Goal: Transaction & Acquisition: Obtain resource

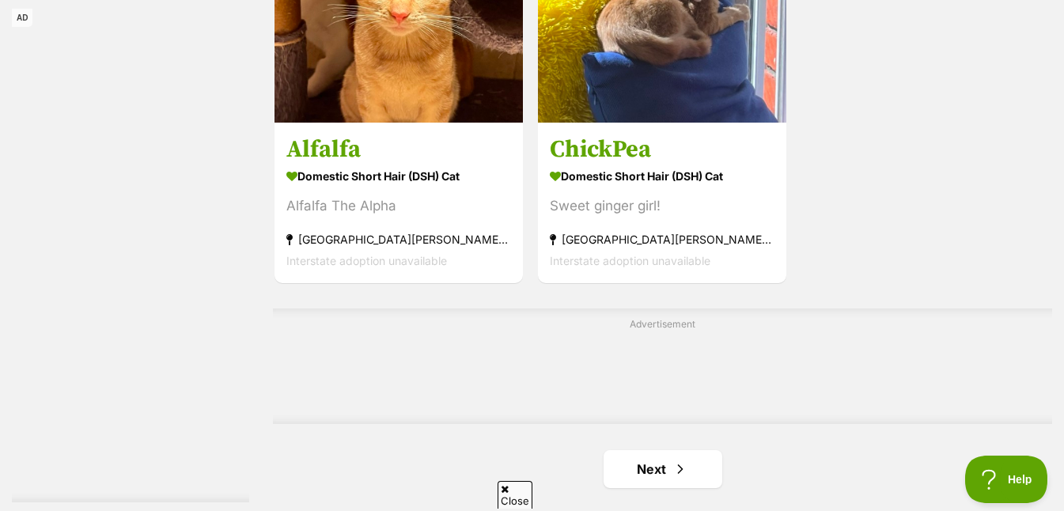
scroll to position [3775, 0]
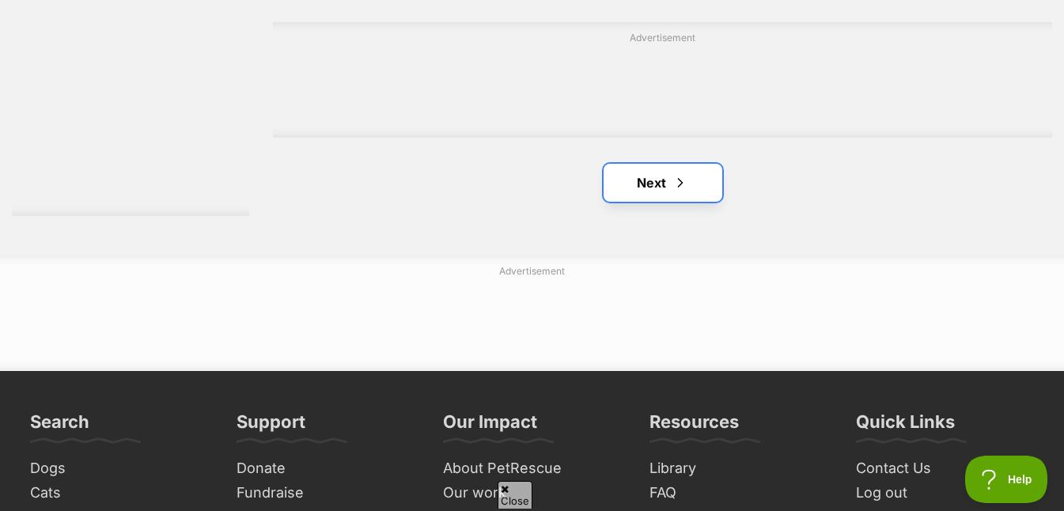
click at [676, 179] on span "Next page" at bounding box center [680, 182] width 16 height 19
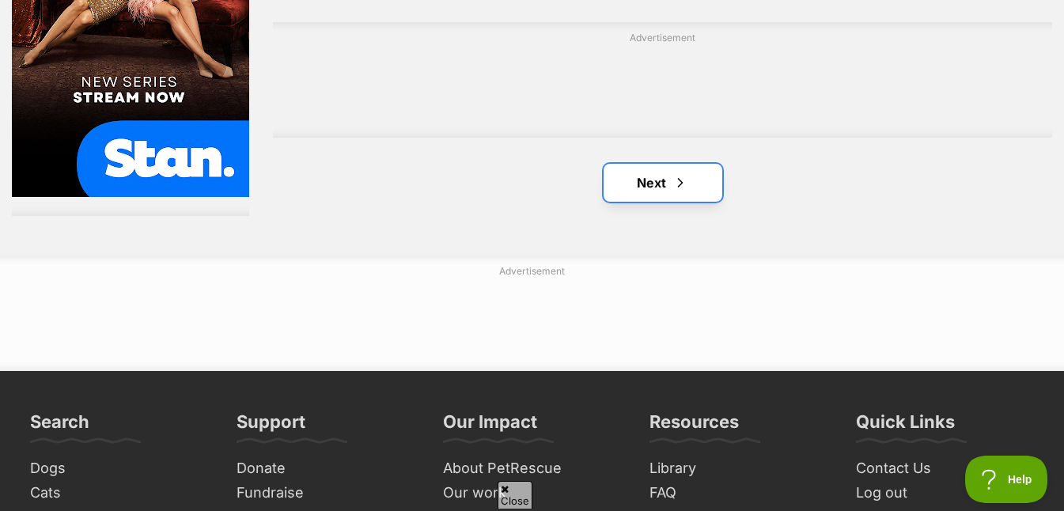
scroll to position [0, 0]
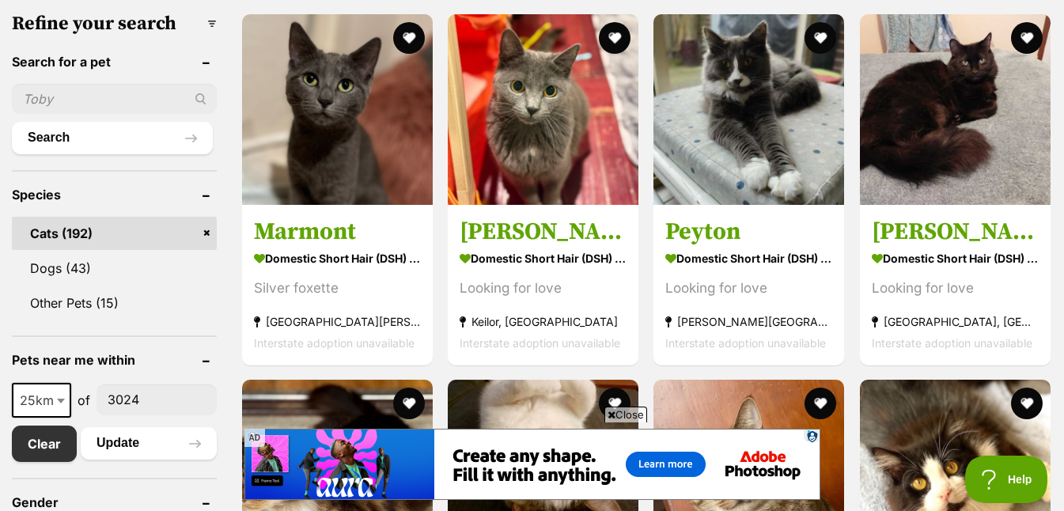
scroll to position [691, 0]
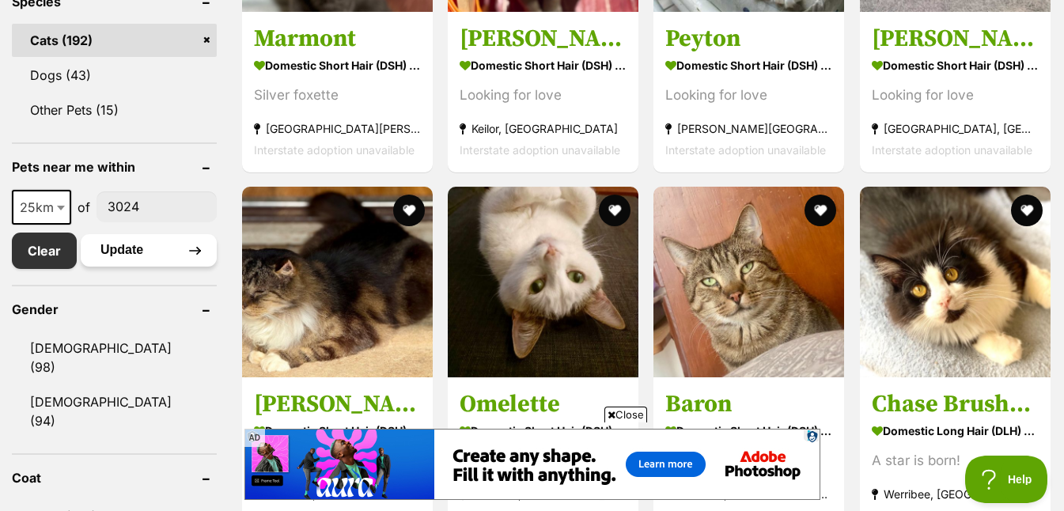
click at [119, 254] on button "Update" at bounding box center [149, 250] width 136 height 32
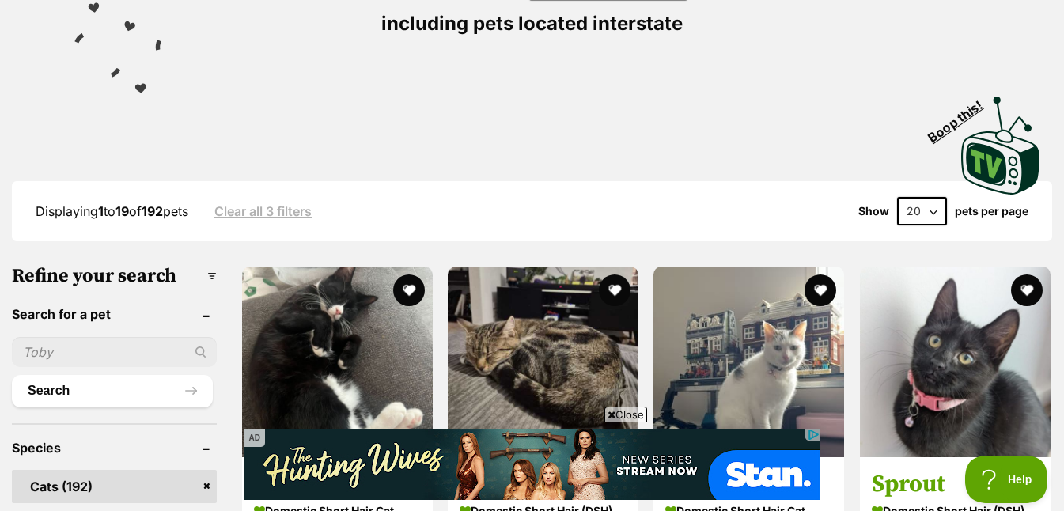
scroll to position [93, 0]
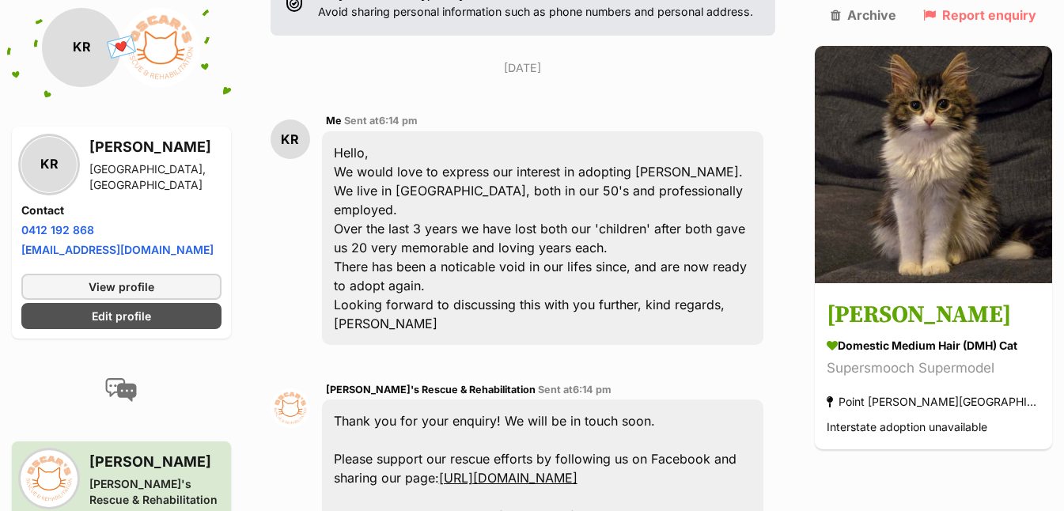
scroll to position [550, 0]
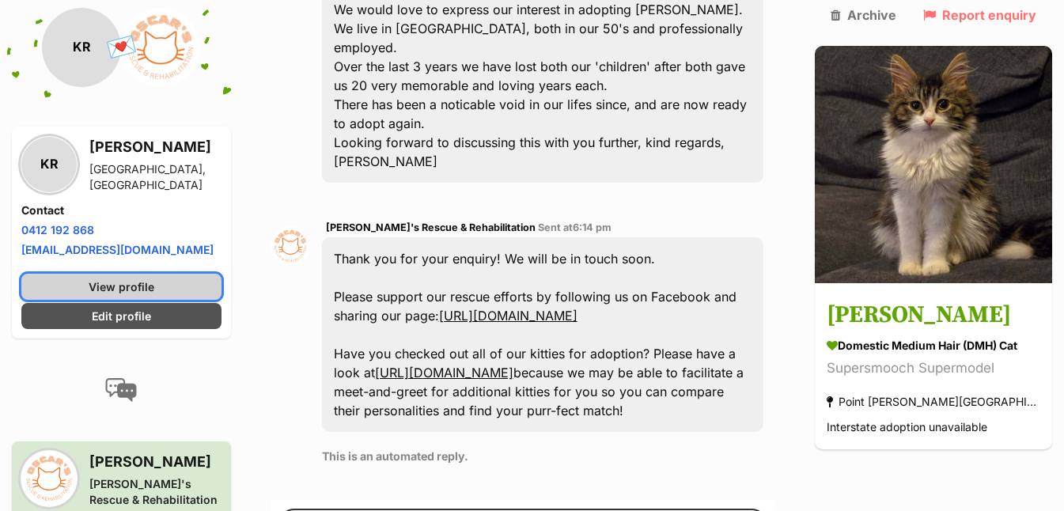
click at [187, 290] on link "View profile" at bounding box center [121, 287] width 200 height 26
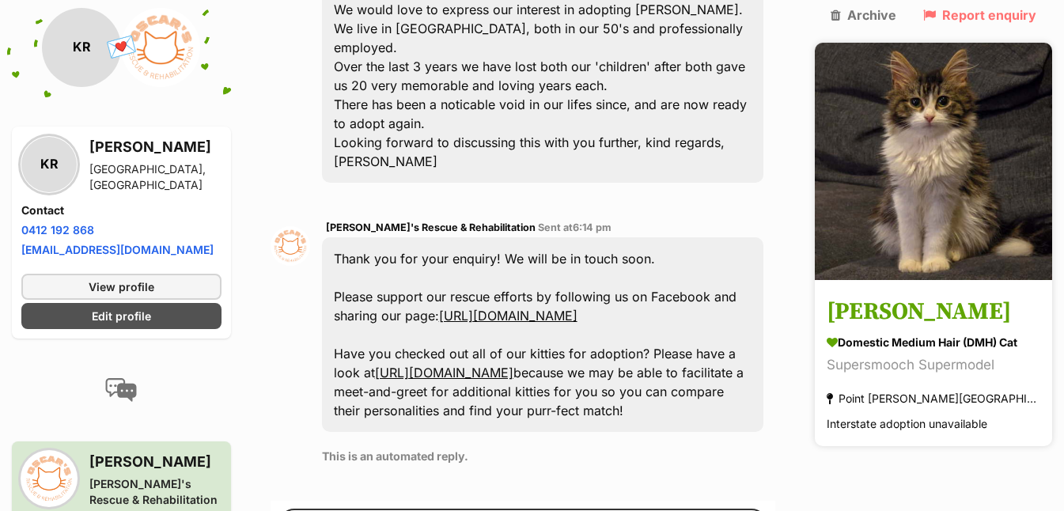
click at [891, 297] on h3 "Maggie" at bounding box center [933, 313] width 214 height 36
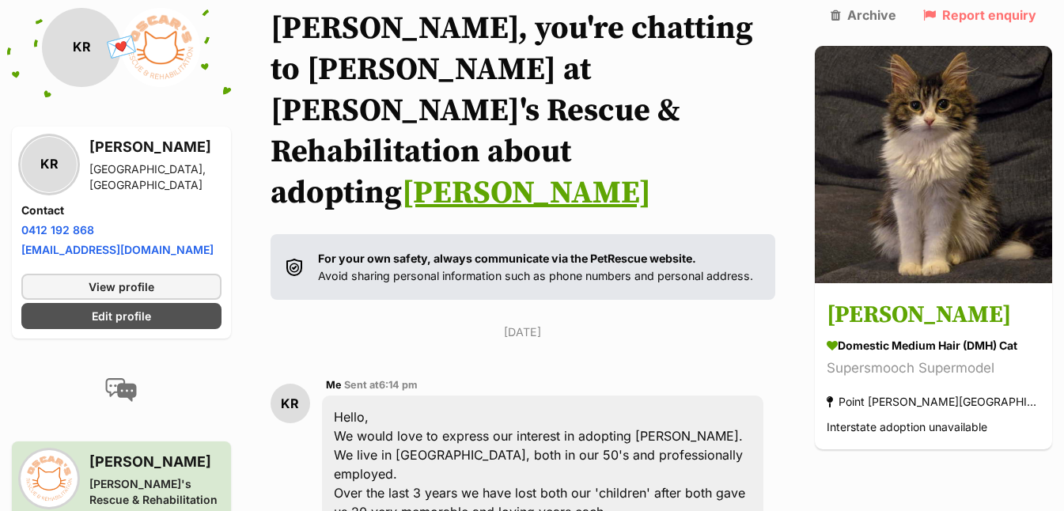
scroll to position [97, 0]
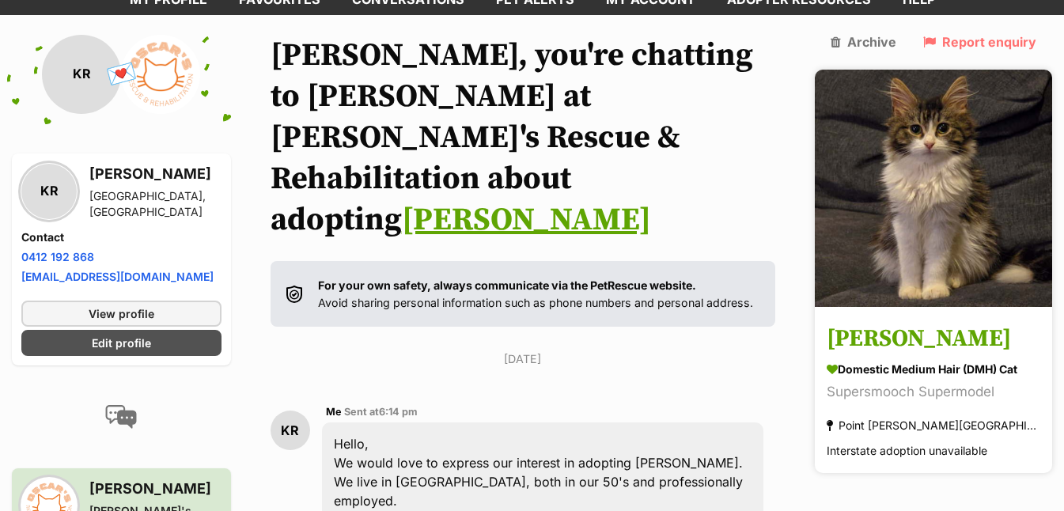
click at [887, 326] on h3 "[PERSON_NAME]" at bounding box center [933, 339] width 214 height 36
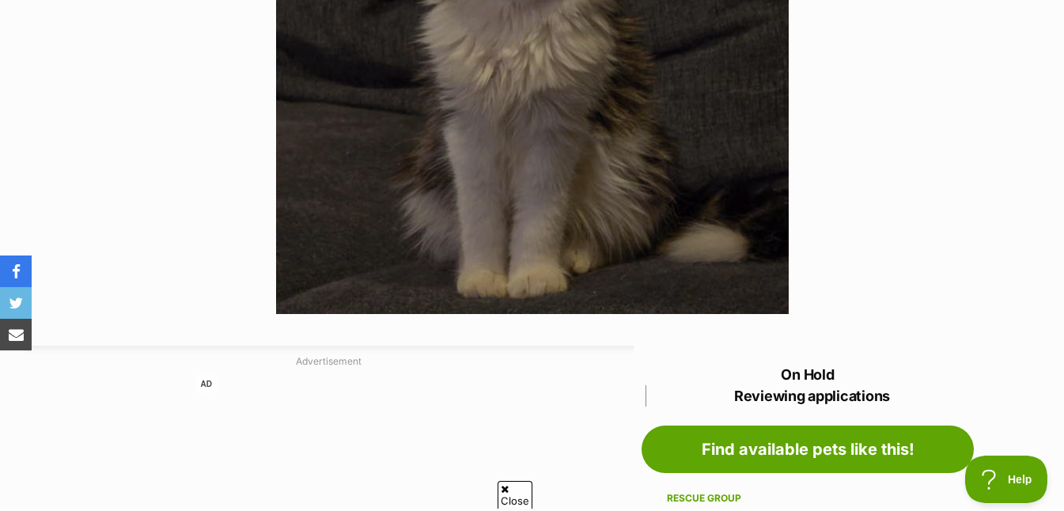
scroll to position [130, 0]
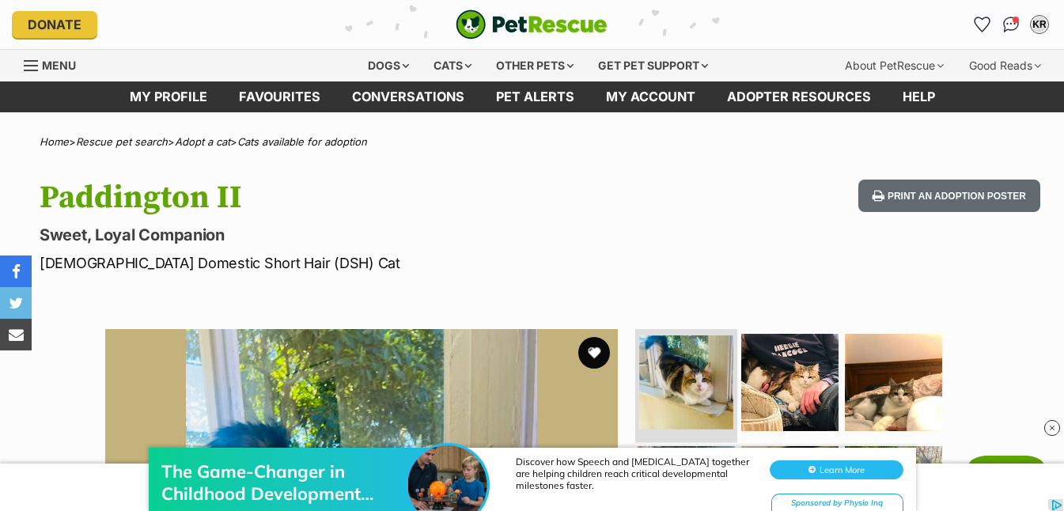
click at [680, 379] on img at bounding box center [686, 382] width 94 height 94
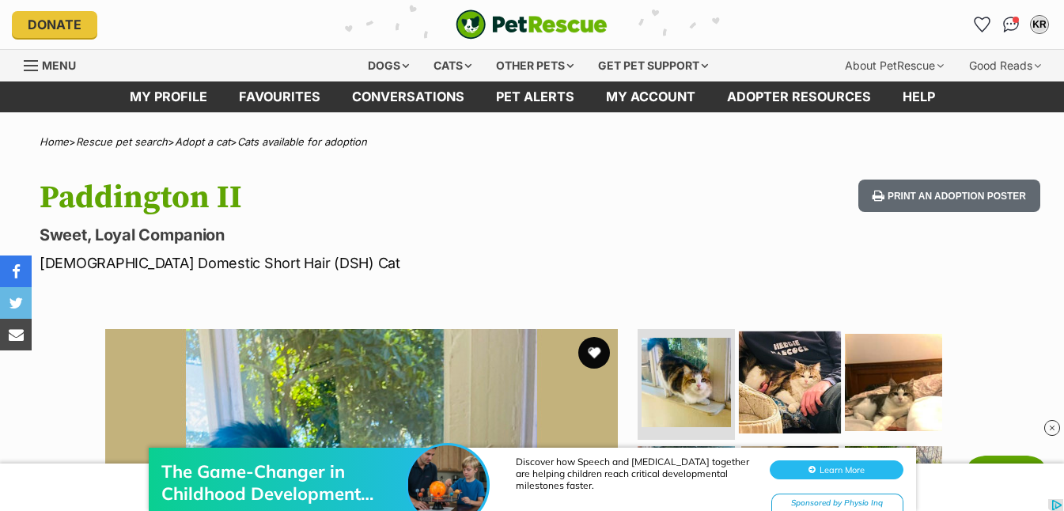
click at [797, 361] on img at bounding box center [790, 382] width 102 height 102
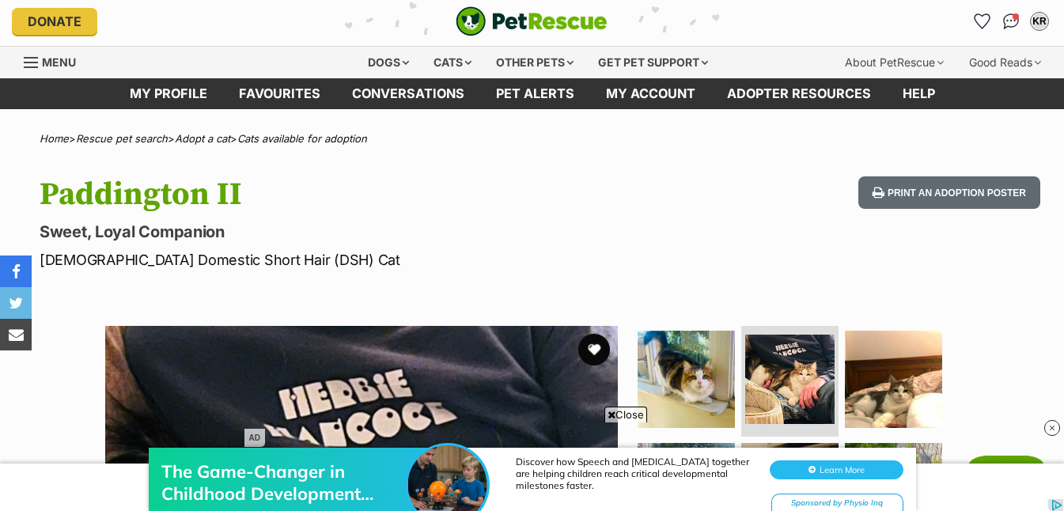
scroll to position [270, 0]
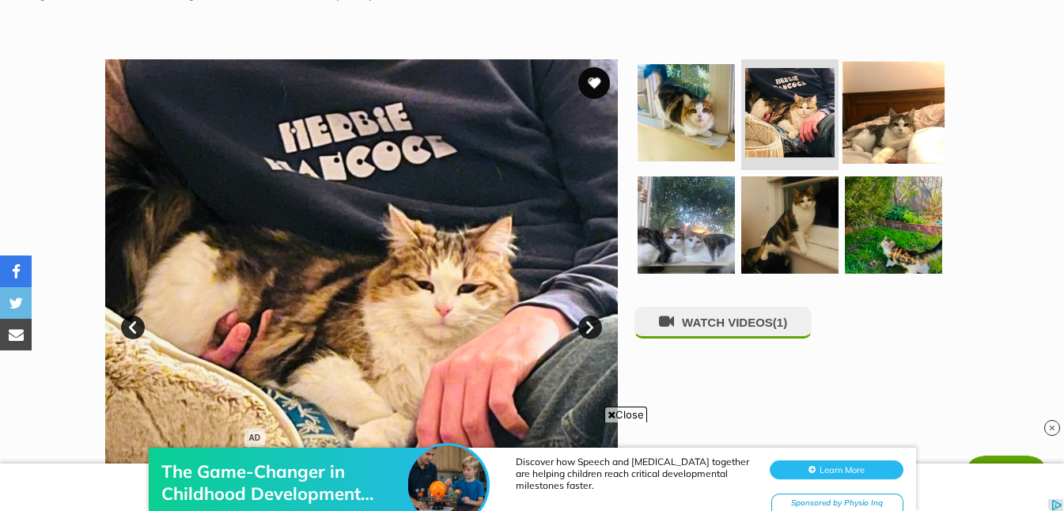
click at [887, 142] on img at bounding box center [893, 113] width 102 height 102
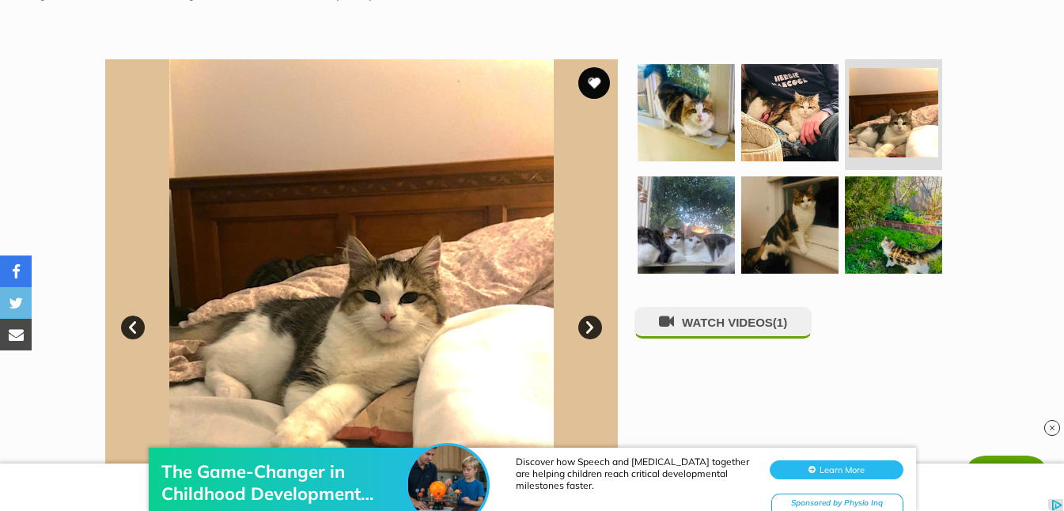
scroll to position [0, 0]
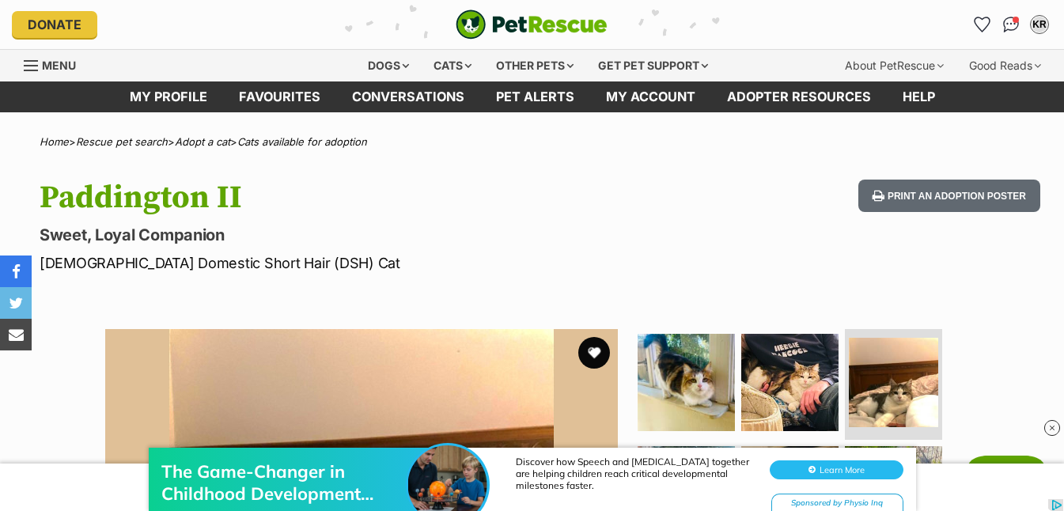
click at [149, 191] on h1 "Paddington II" at bounding box center [345, 198] width 610 height 36
click at [149, 197] on h1 "Paddington II" at bounding box center [345, 198] width 610 height 36
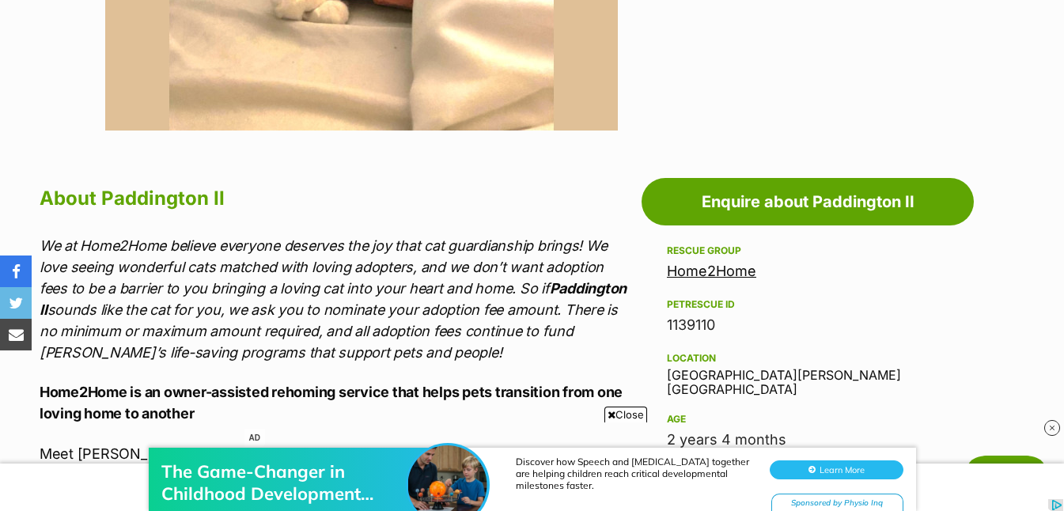
scroll to position [747, 0]
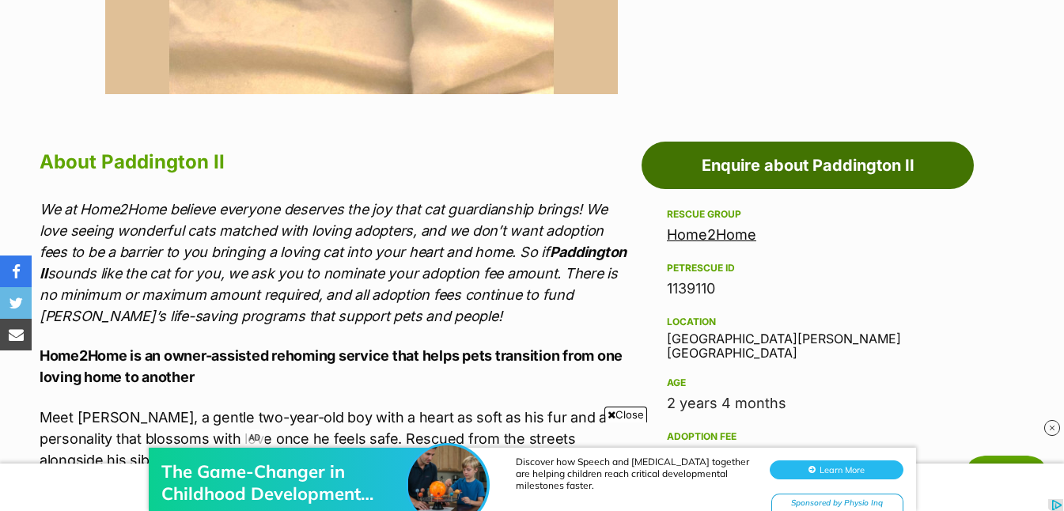
click at [784, 167] on link "Enquire about Paddington II" at bounding box center [807, 165] width 332 height 47
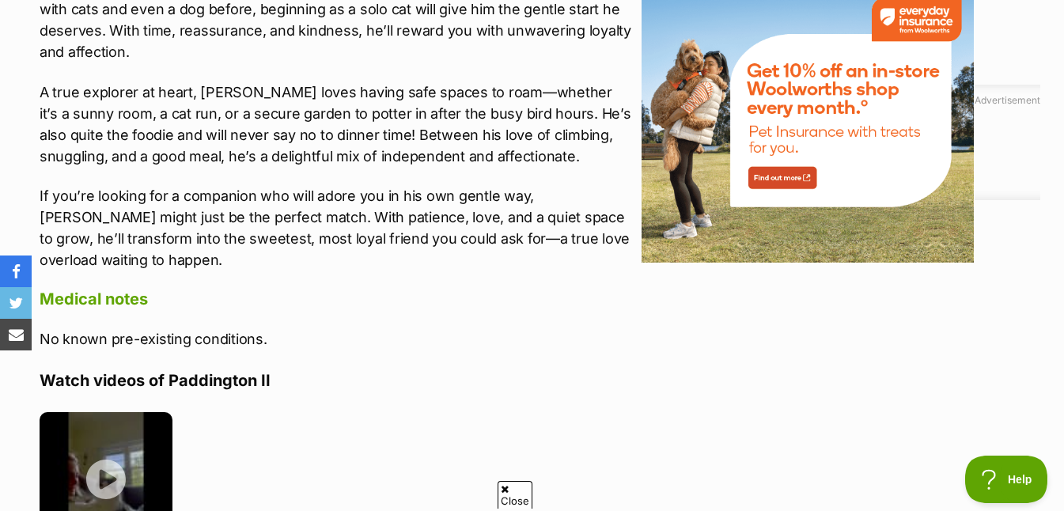
scroll to position [2250, 0]
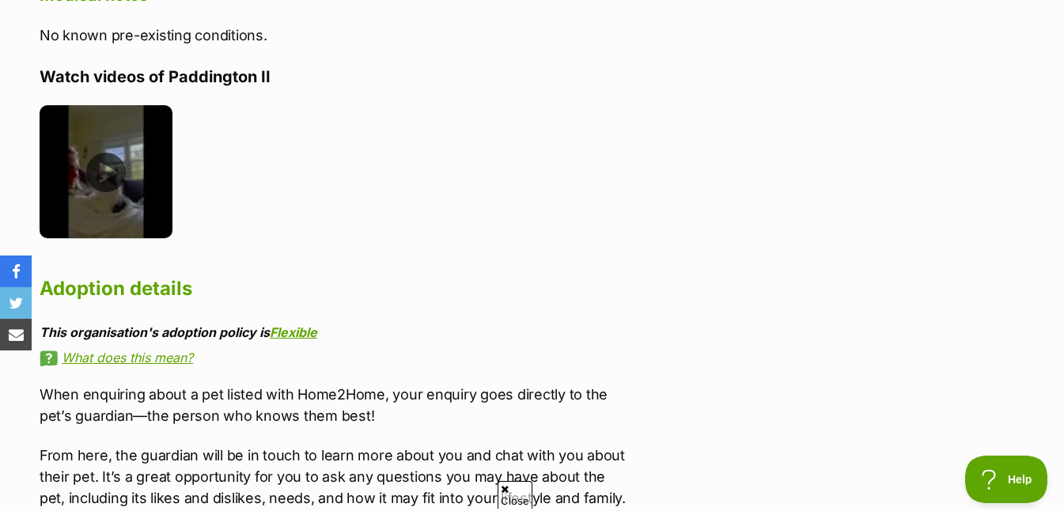
click at [110, 166] on img at bounding box center [106, 171] width 133 height 133
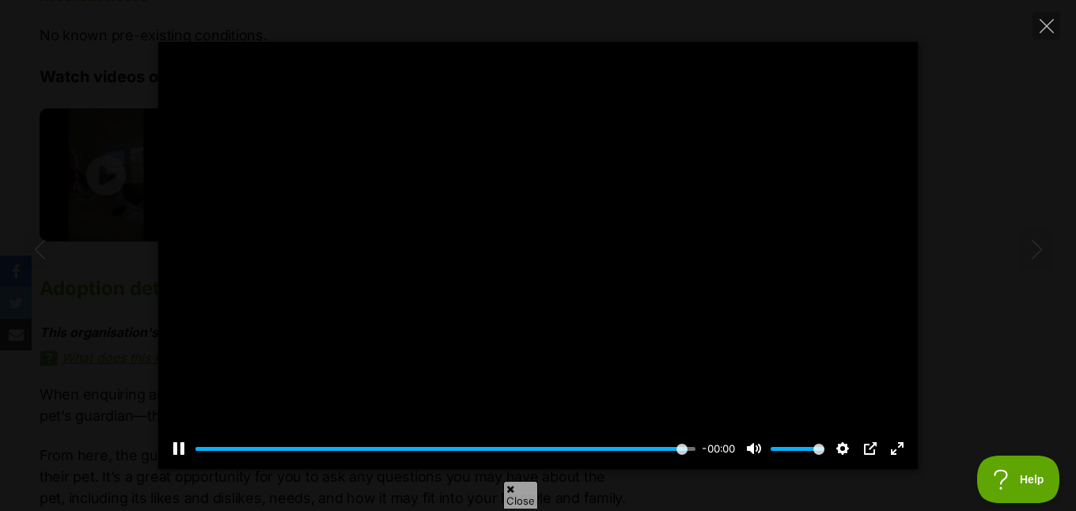
type input "100"
click at [982, 112] on div "Pause Play % buffered 00:00 00:00 Unmute Mute Disable captions Enable captions …" at bounding box center [538, 255] width 1076 height 427
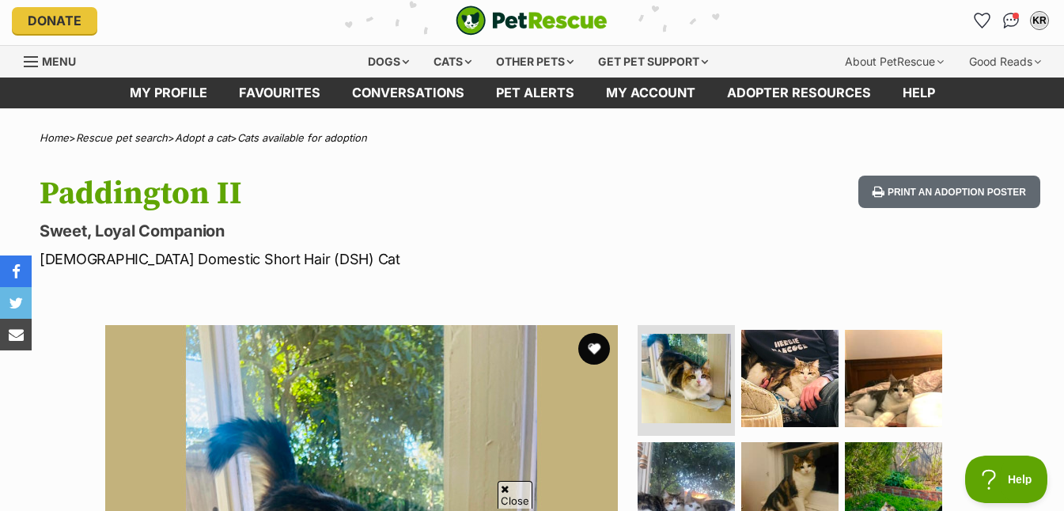
scroll to position [0, 0]
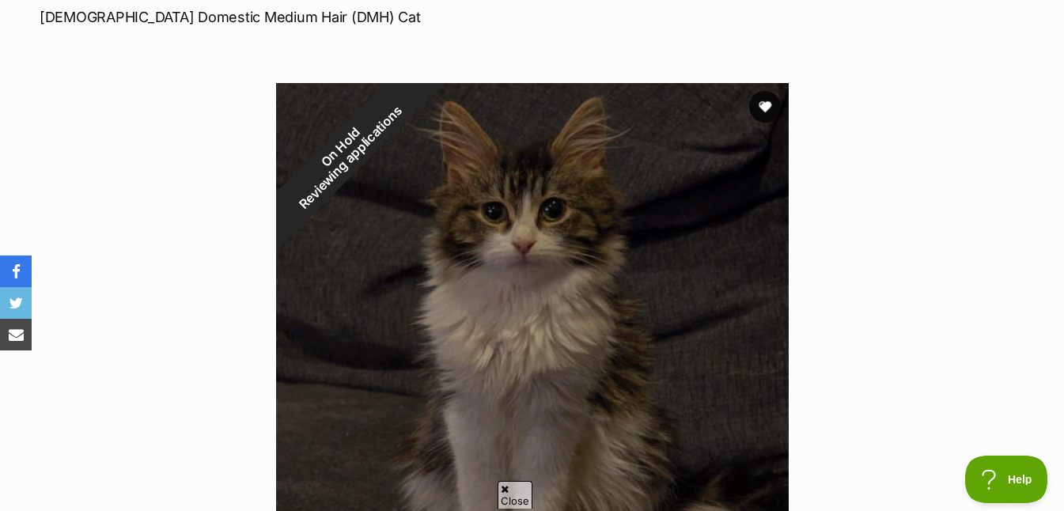
scroll to position [210, 0]
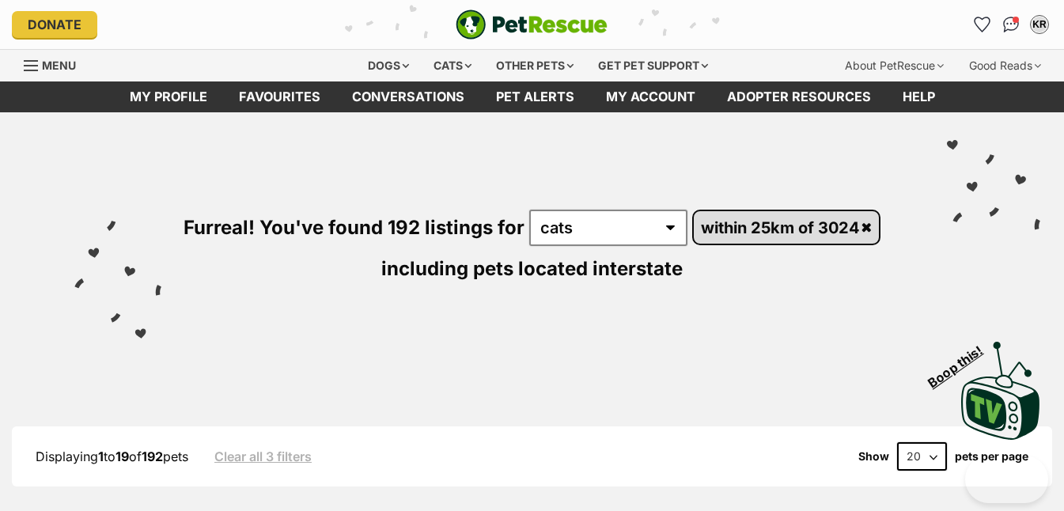
click at [866, 228] on link "within 25km of 3024" at bounding box center [787, 227] width 186 height 32
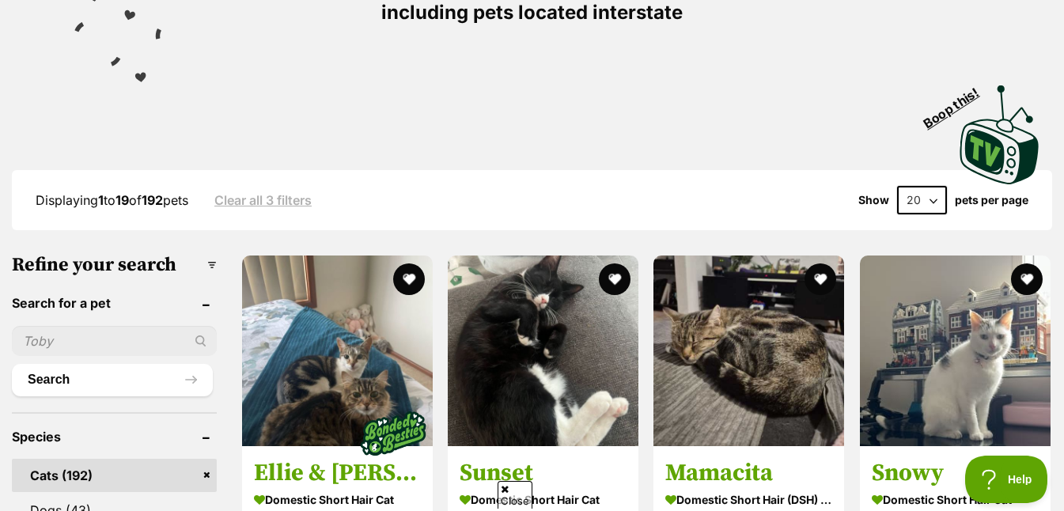
scroll to position [260, 0]
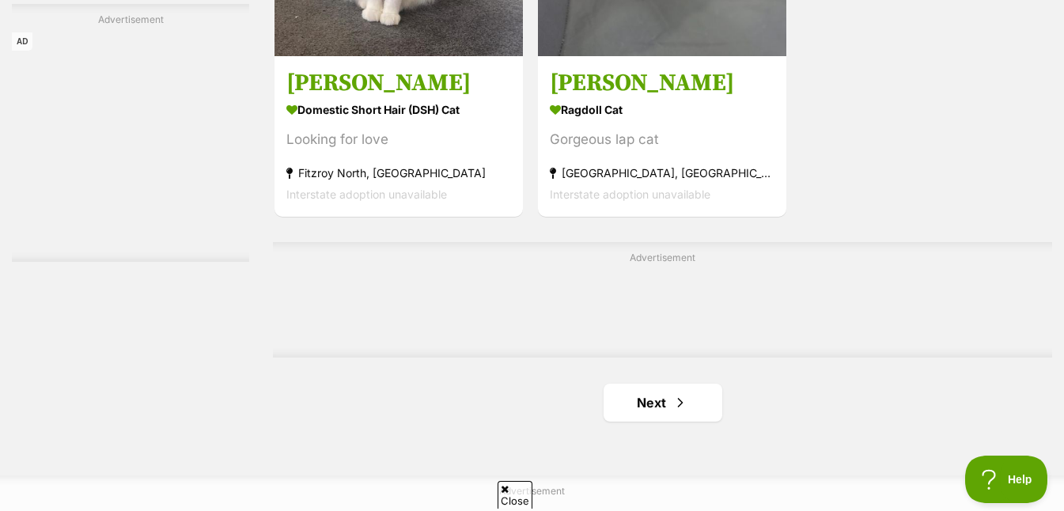
scroll to position [3625, 0]
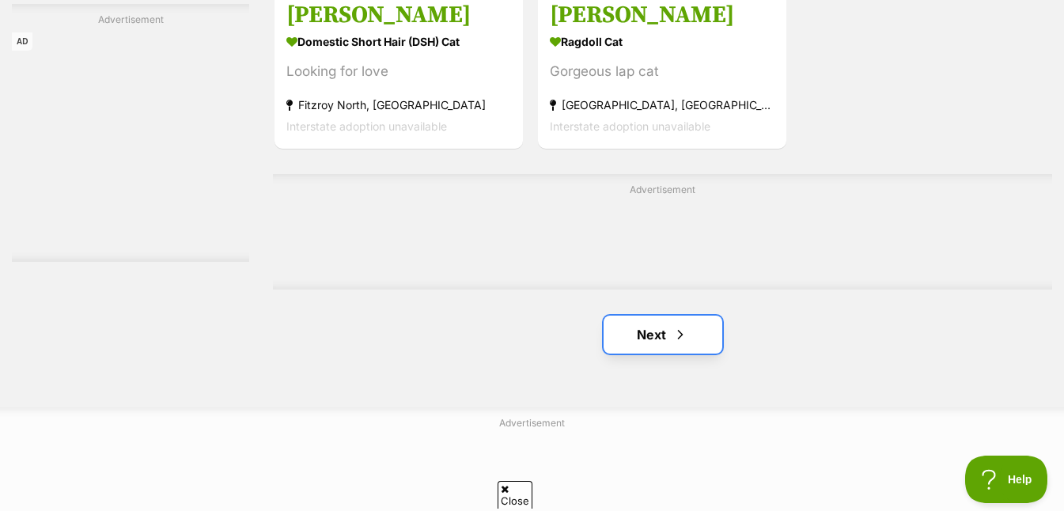
click at [648, 330] on link "Next" at bounding box center [662, 335] width 119 height 38
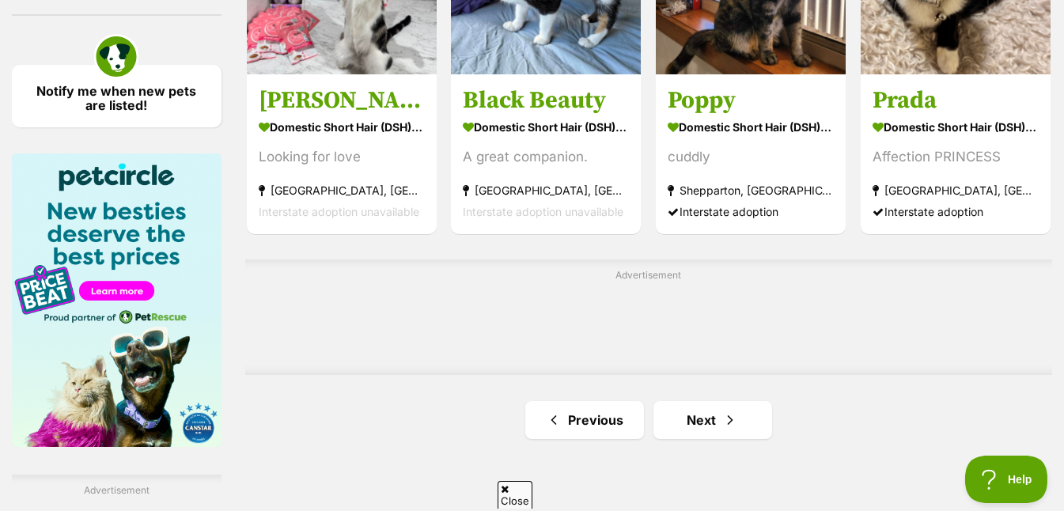
scroll to position [2486, 0]
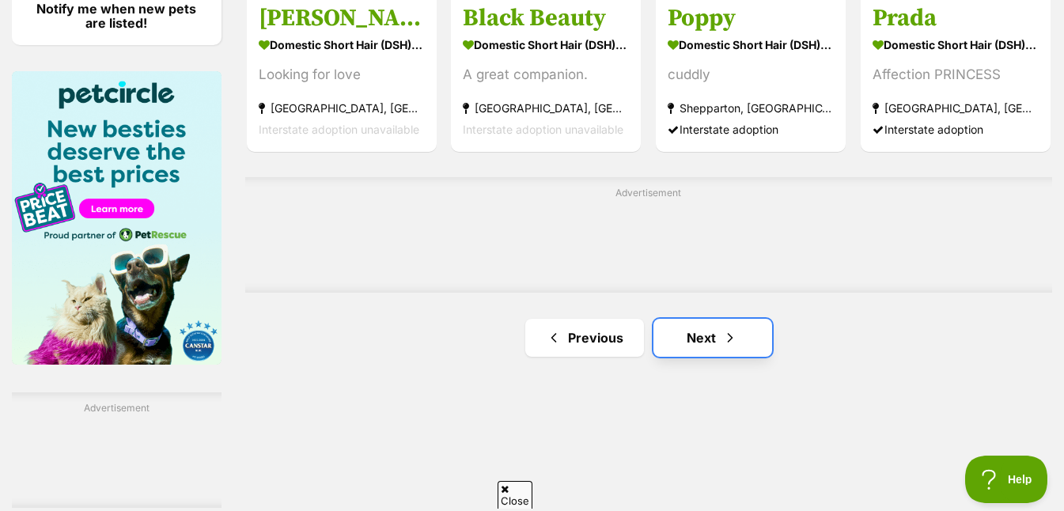
click at [713, 350] on link "Next" at bounding box center [712, 338] width 119 height 38
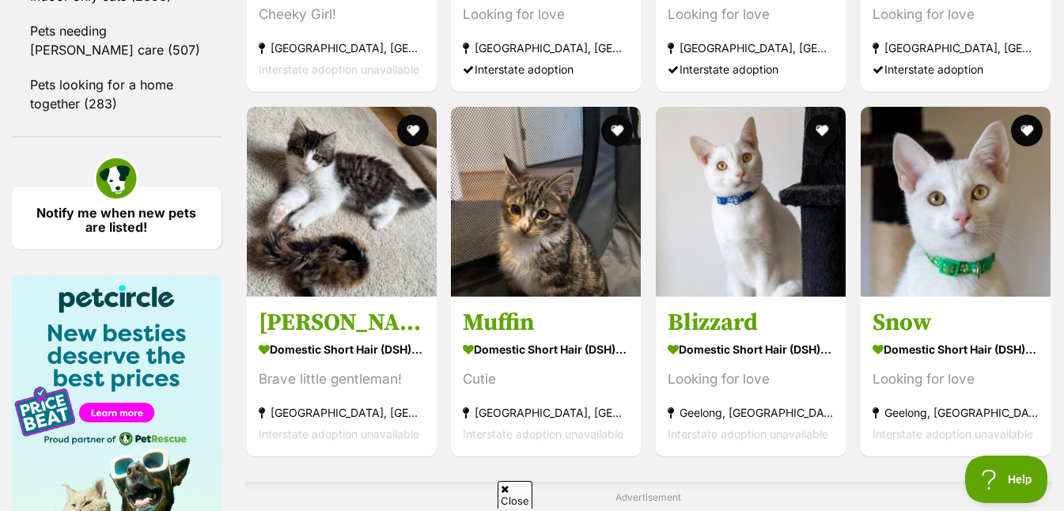
scroll to position [2285, 0]
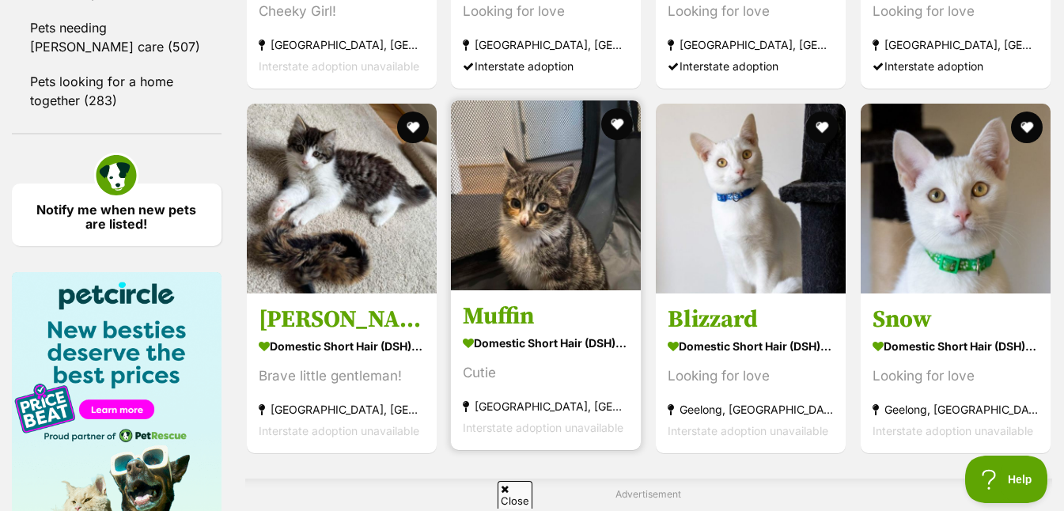
click at [544, 269] on img at bounding box center [546, 195] width 190 height 190
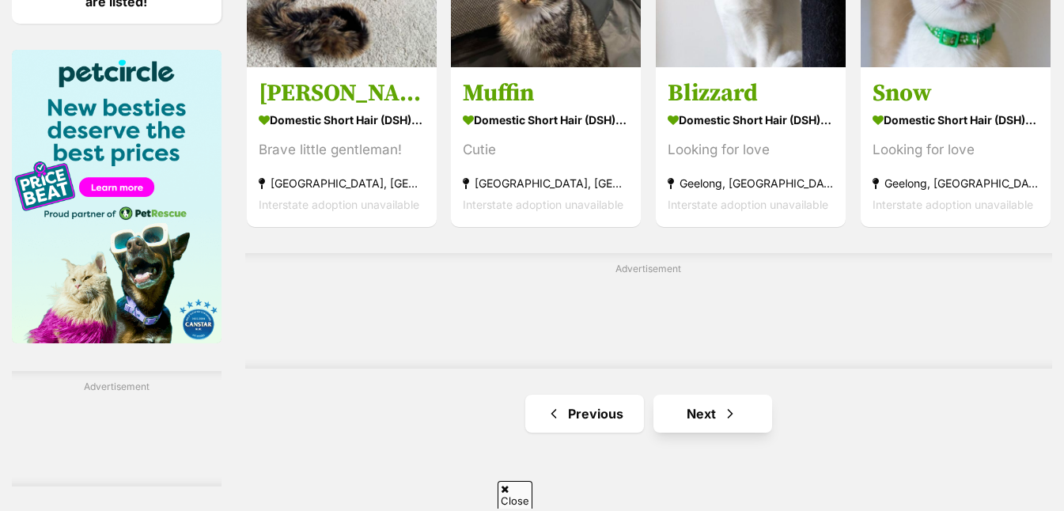
scroll to position [2606, 0]
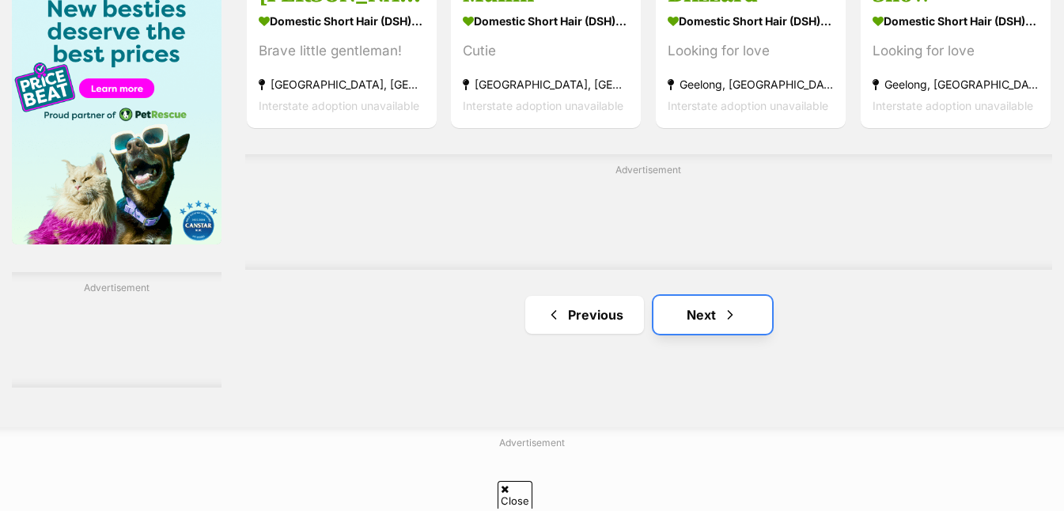
click at [702, 329] on link "Next" at bounding box center [712, 315] width 119 height 38
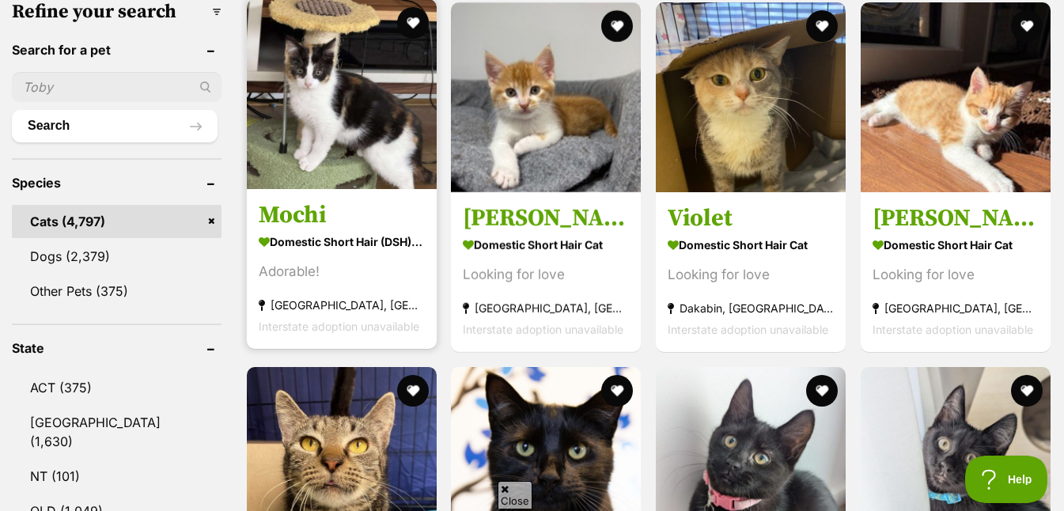
click at [362, 104] on img at bounding box center [342, 94] width 190 height 190
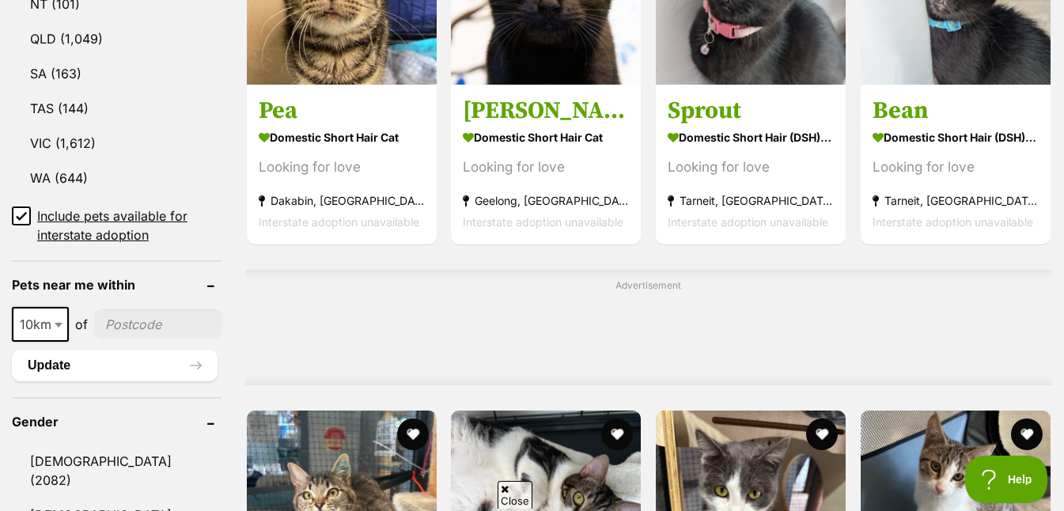
scroll to position [1004, 0]
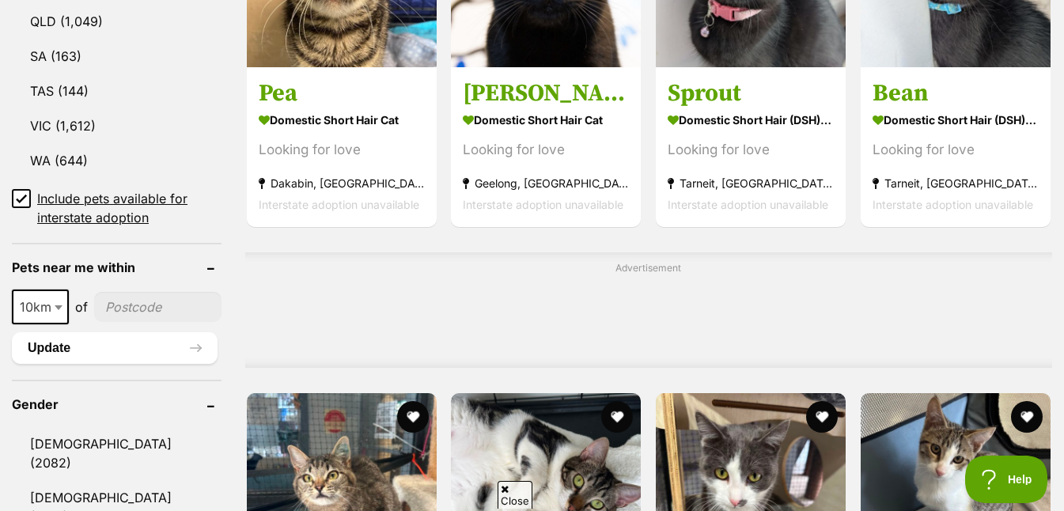
click at [157, 292] on input"] "postcode" at bounding box center [157, 307] width 127 height 30
type input"] "3024"
click at [163, 332] on button "Update" at bounding box center [115, 348] width 206 height 32
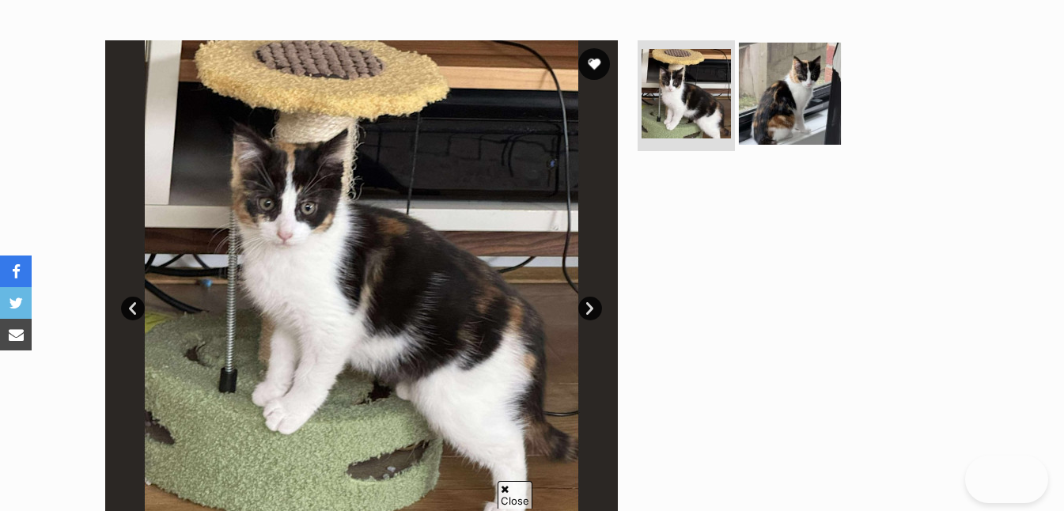
click at [800, 113] on img at bounding box center [790, 94] width 102 height 102
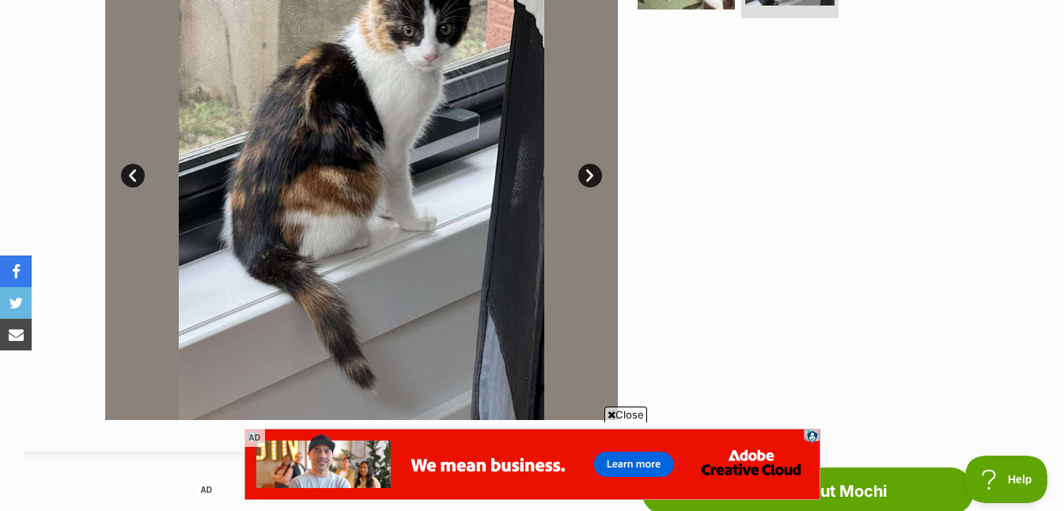
scroll to position [330, 0]
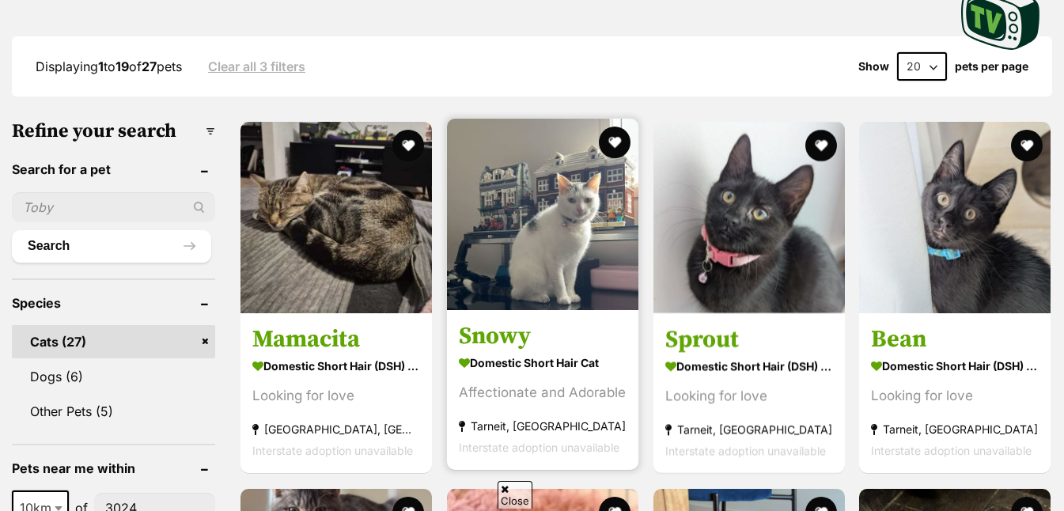
click at [529, 287] on img at bounding box center [542, 214] width 191 height 191
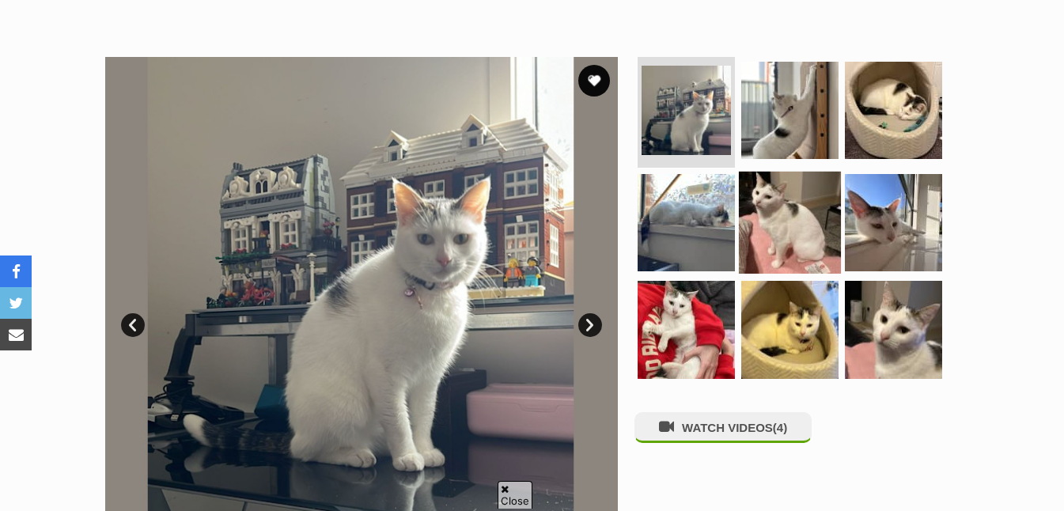
click at [795, 255] on img at bounding box center [790, 222] width 102 height 102
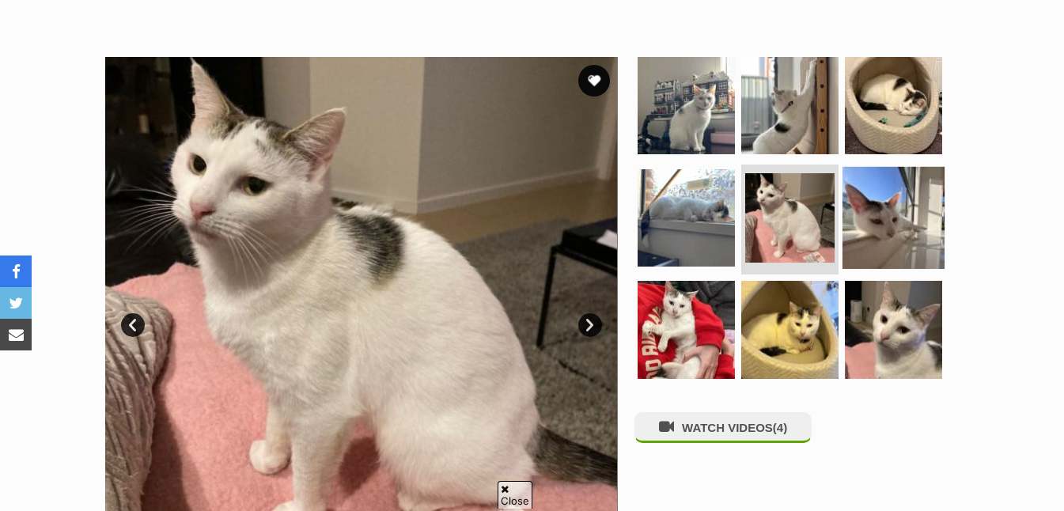
click at [900, 238] on img at bounding box center [893, 217] width 102 height 102
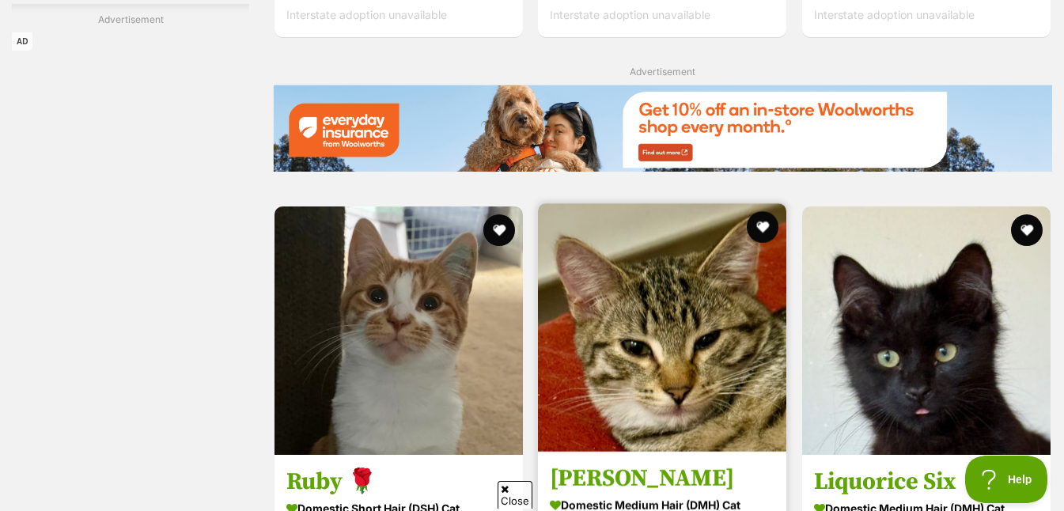
scroll to position [2923, 0]
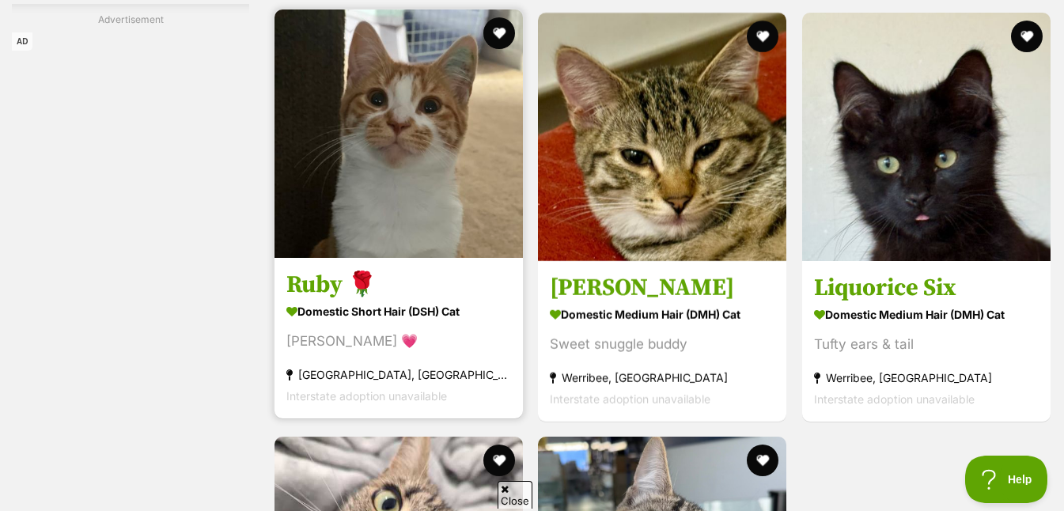
click at [362, 195] on img at bounding box center [398, 133] width 248 height 248
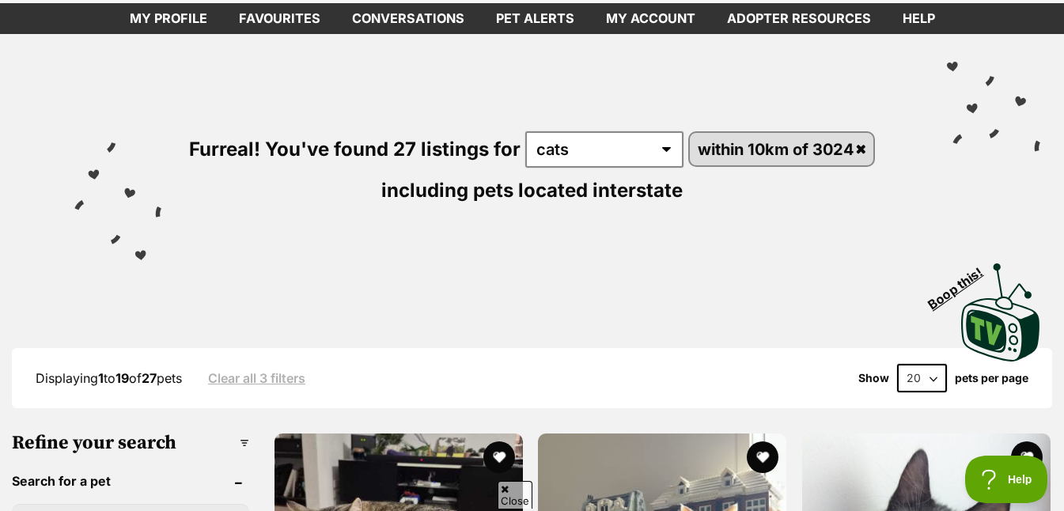
scroll to position [0, 0]
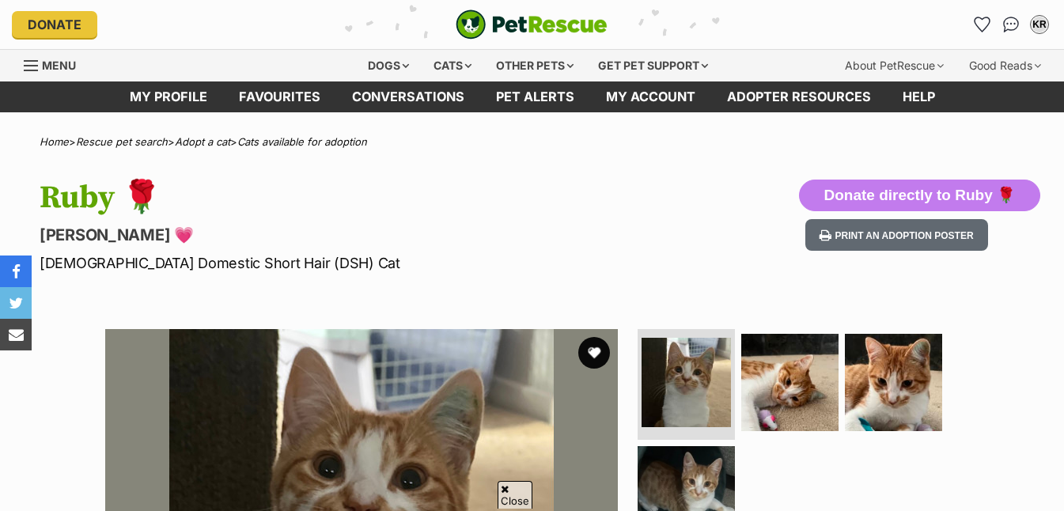
click at [656, 446] on img at bounding box center [685, 494] width 97 height 97
